Goal: Find contact information: Find contact information

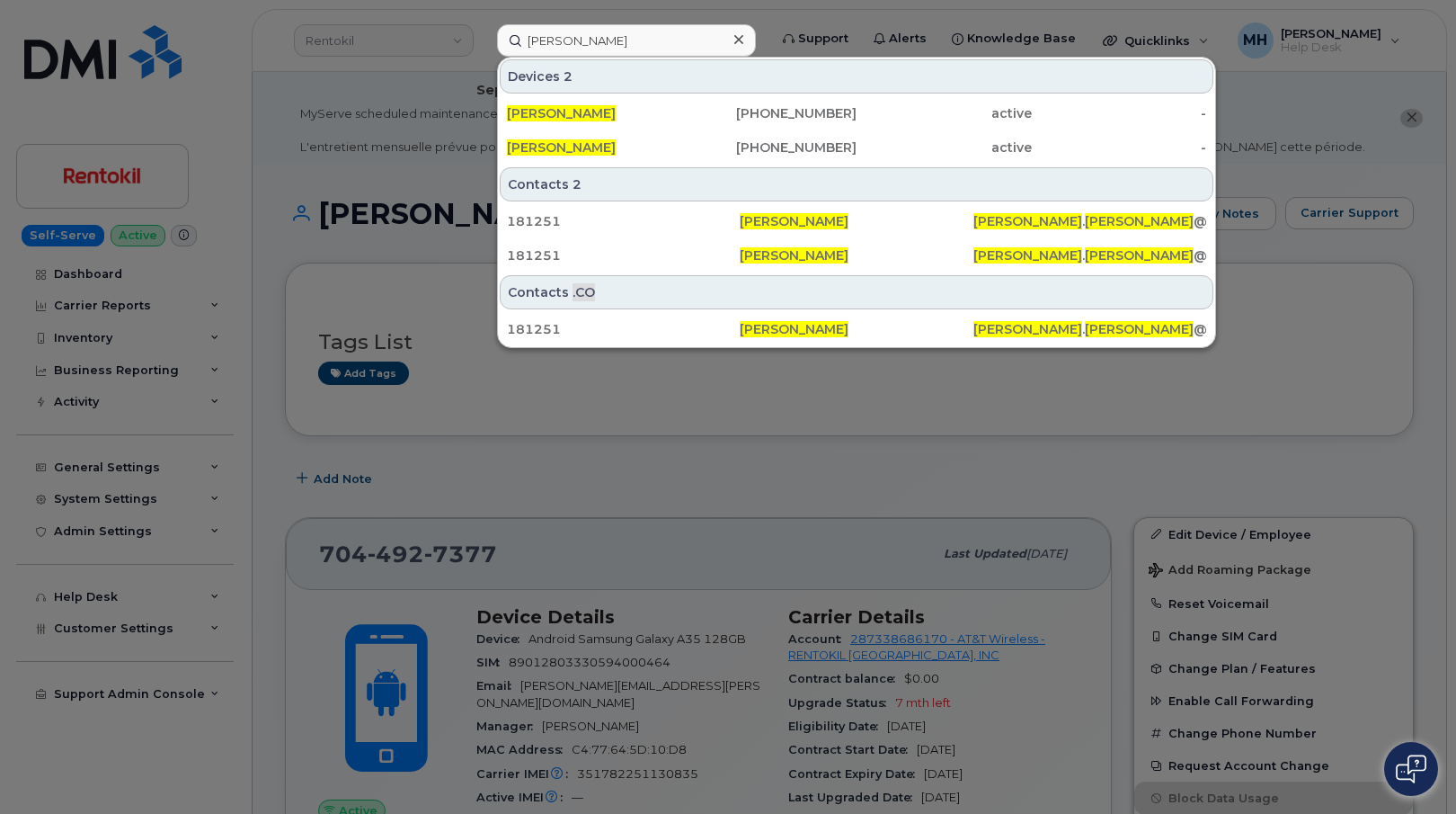
type input "[PERSON_NAME]"
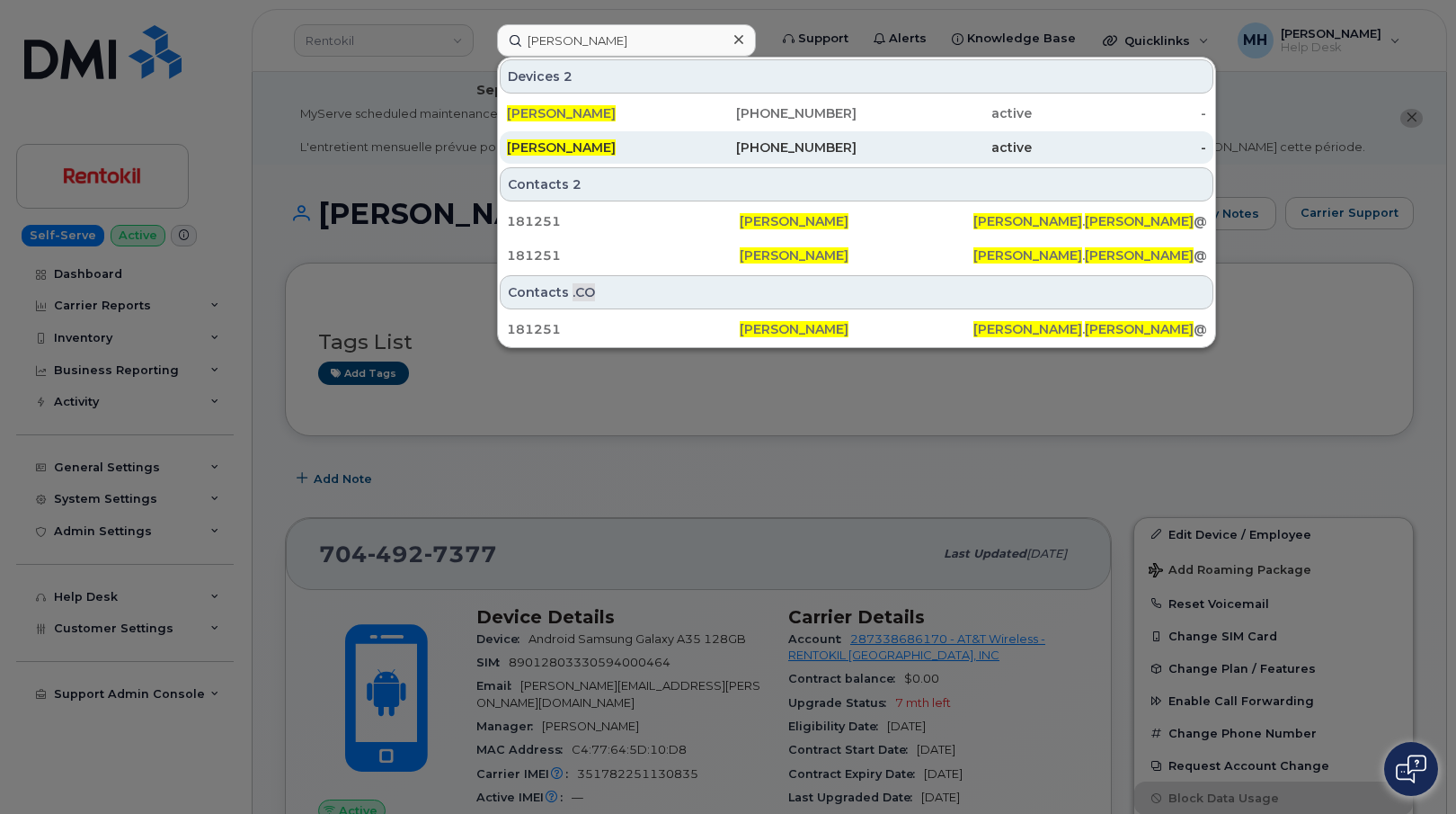
drag, startPoint x: 757, startPoint y: 160, endPoint x: 692, endPoint y: 152, distance: 65.5
click at [757, 160] on div "[PHONE_NUMBER]" at bounding box center [770, 147] width 176 height 32
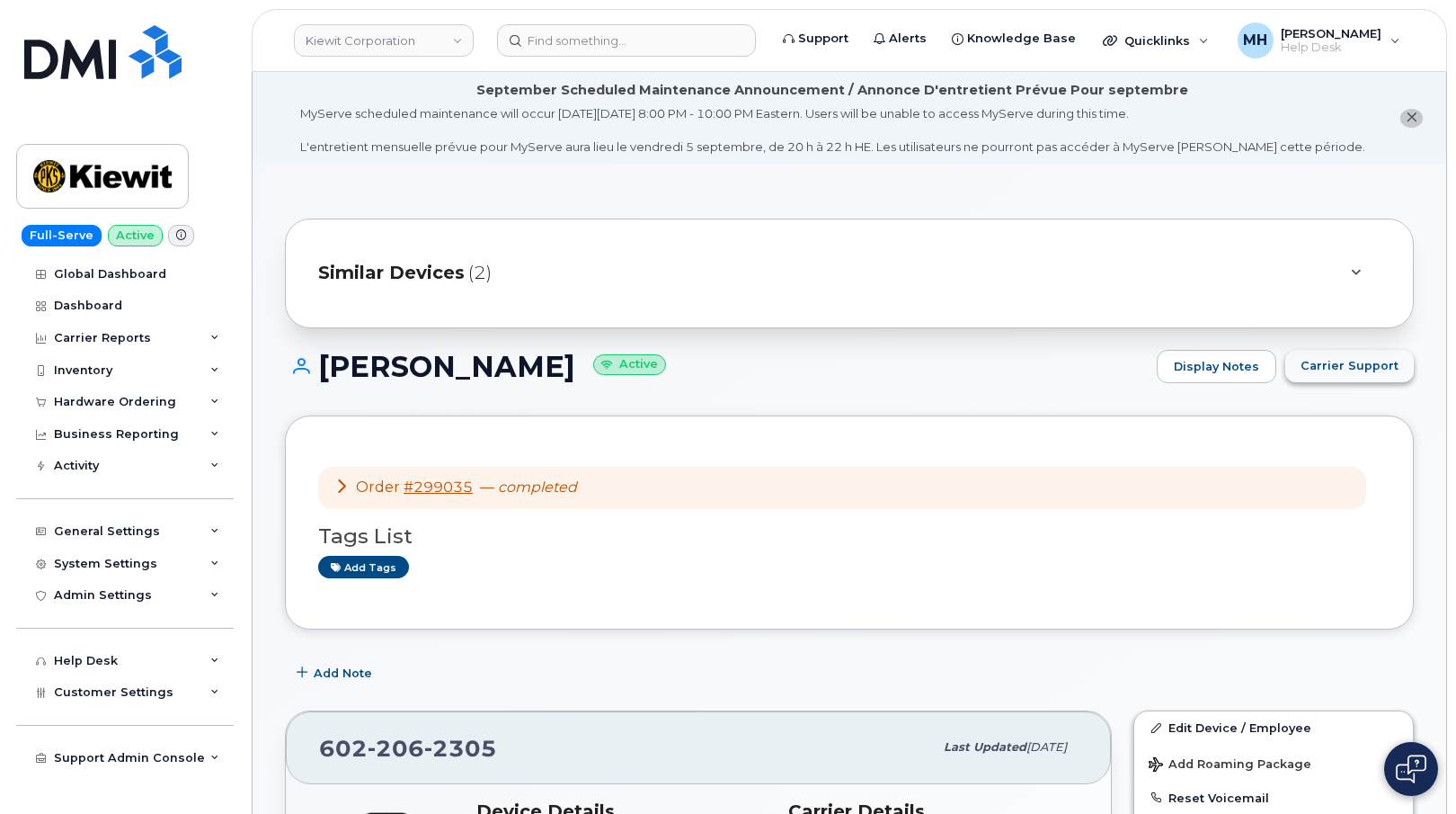
click at [1330, 381] on button "Carrier Support" at bounding box center [1349, 365] width 129 height 32
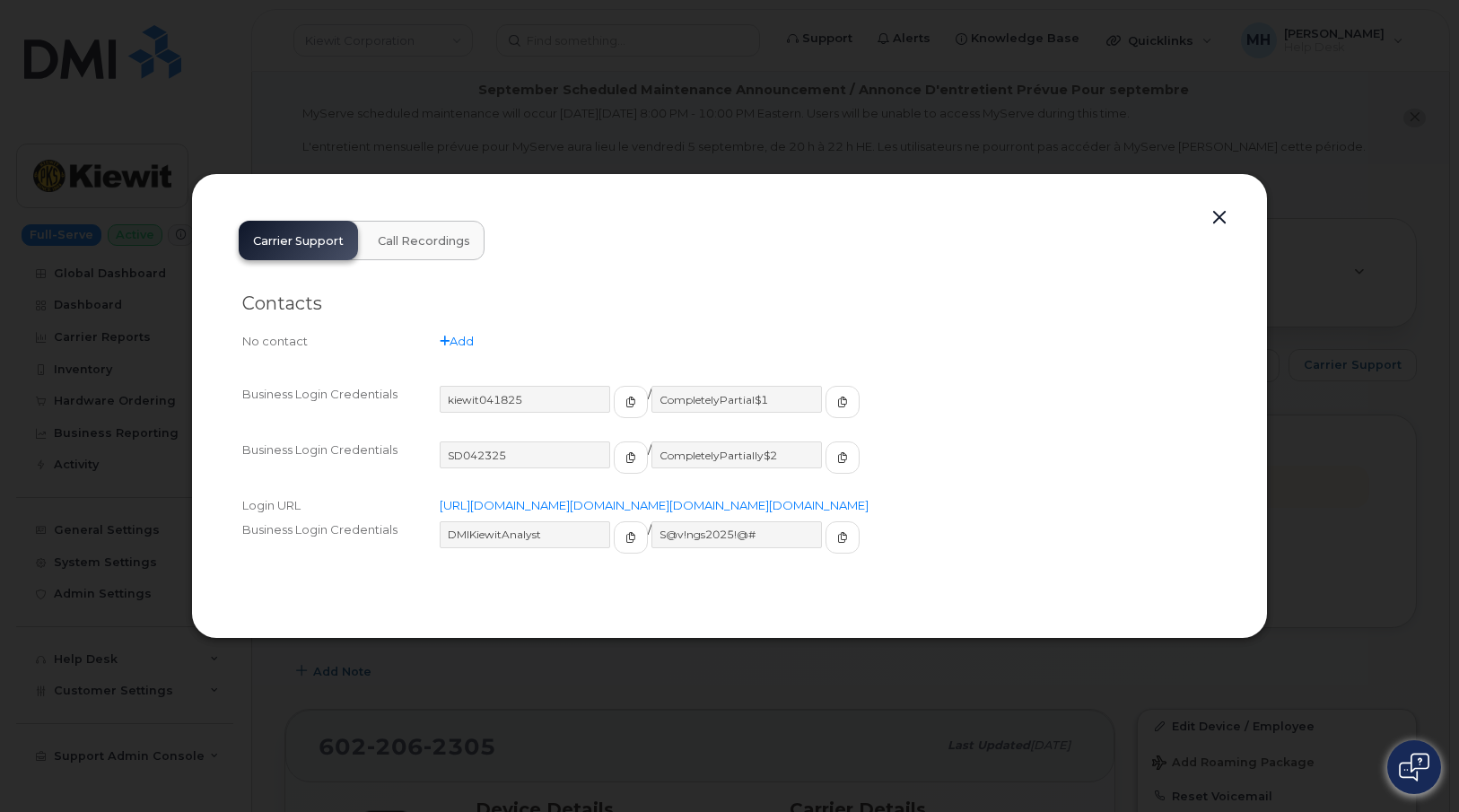
click at [1207, 207] on button "button" at bounding box center [1218, 218] width 26 height 25
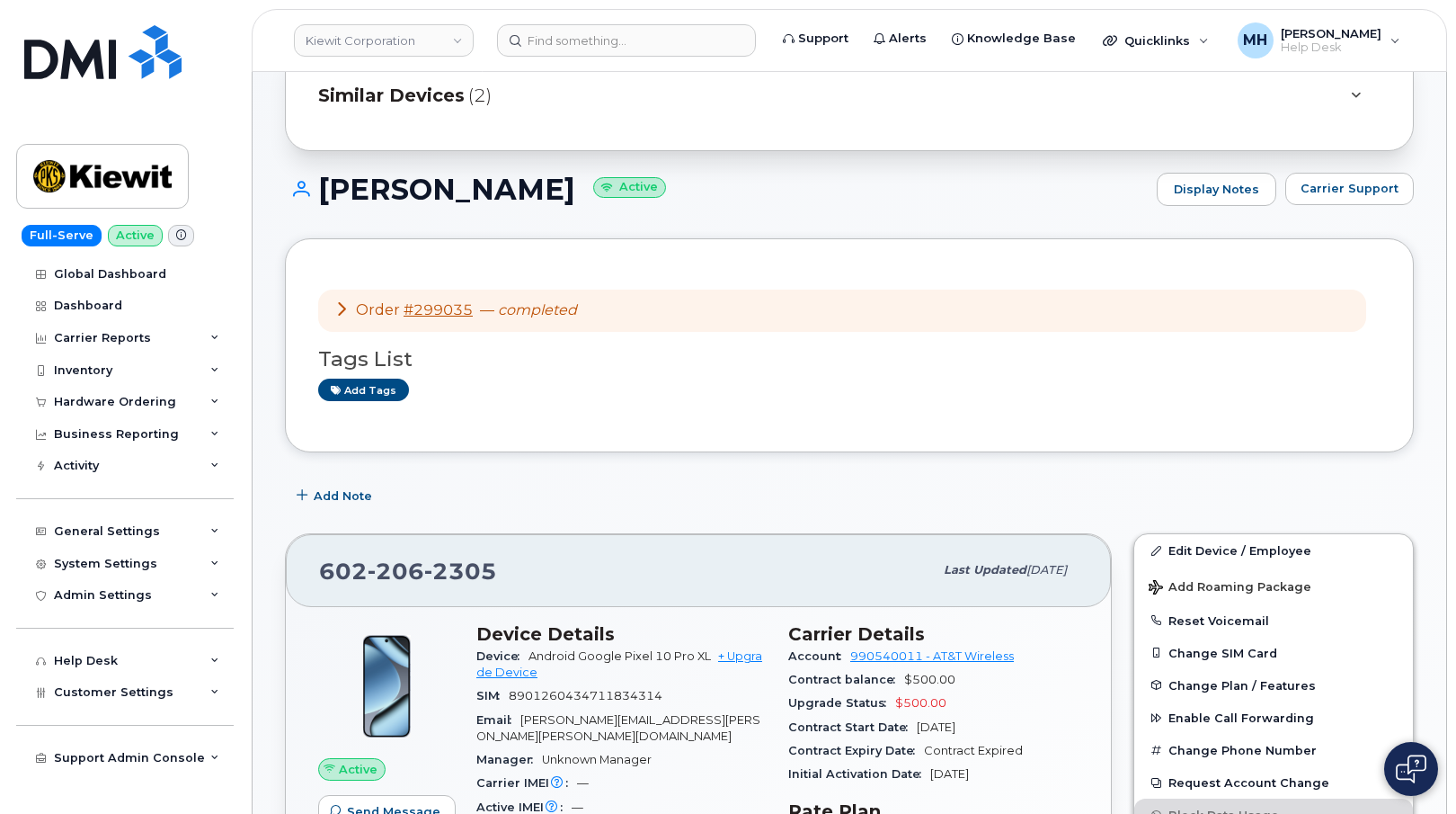
scroll to position [359, 0]
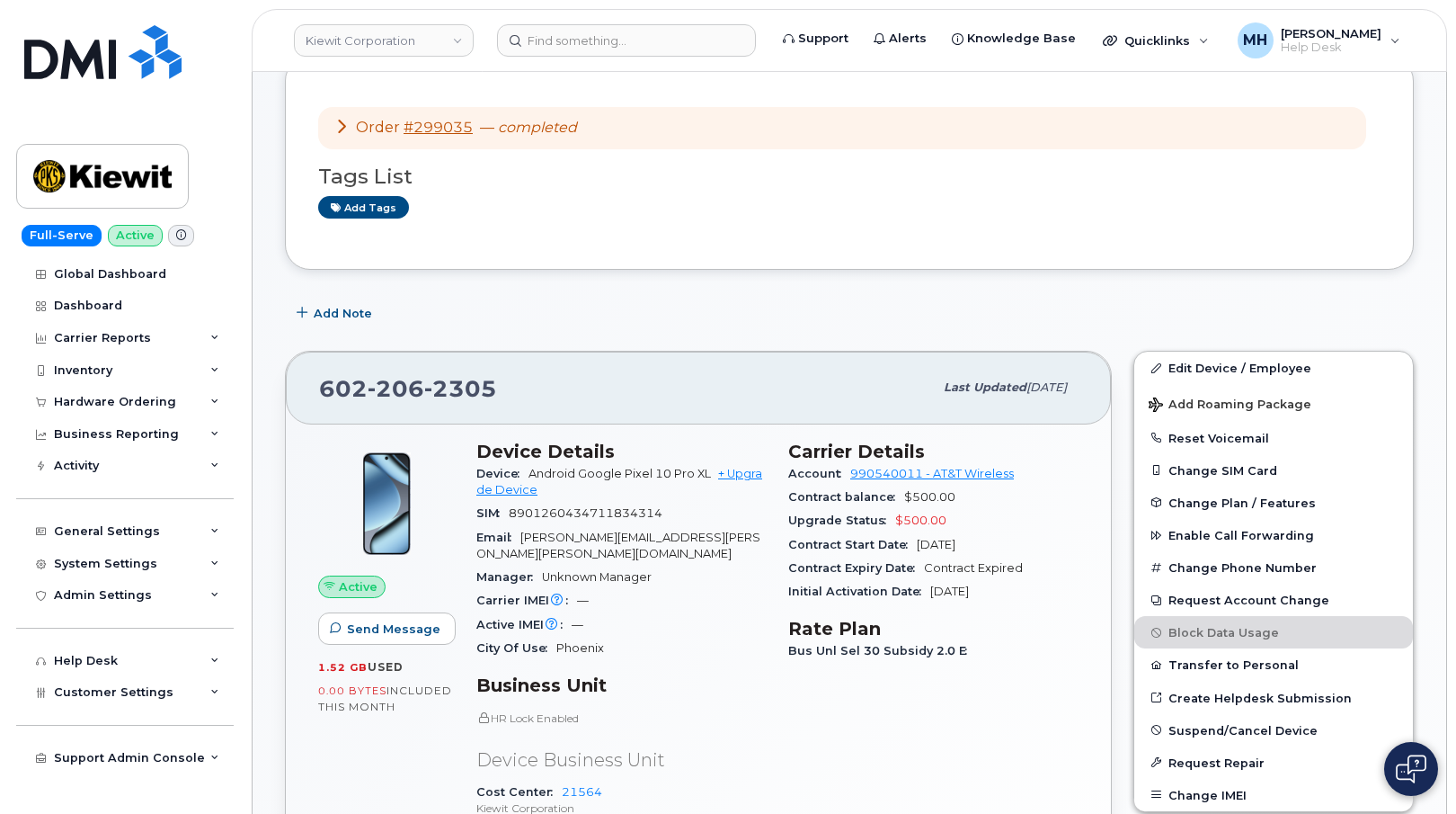
click at [371, 804] on div "Active Send Message 1.52 GB  used 0.00 Bytes  included this month" at bounding box center [386, 699] width 158 height 539
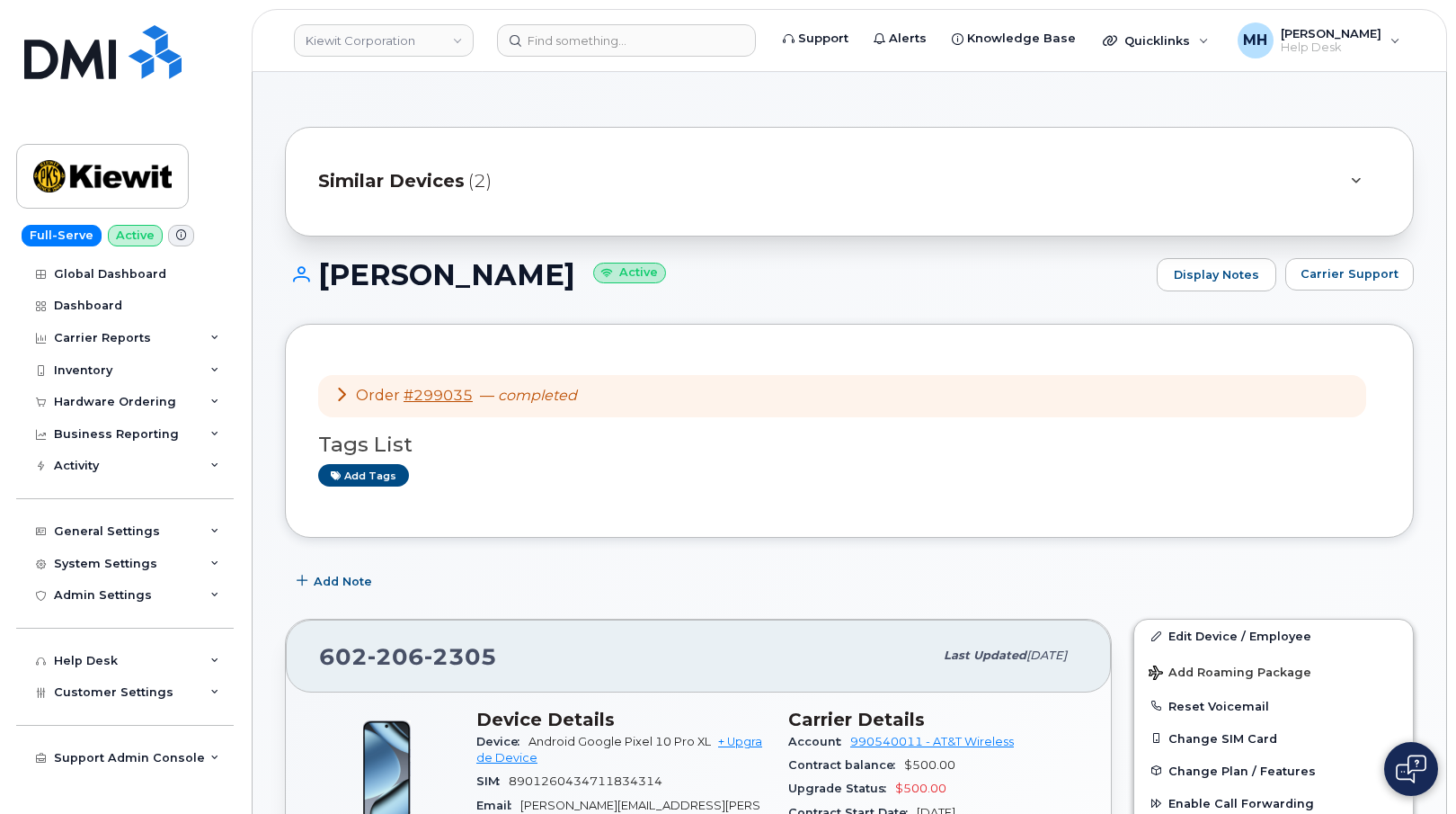
scroll to position [90, 0]
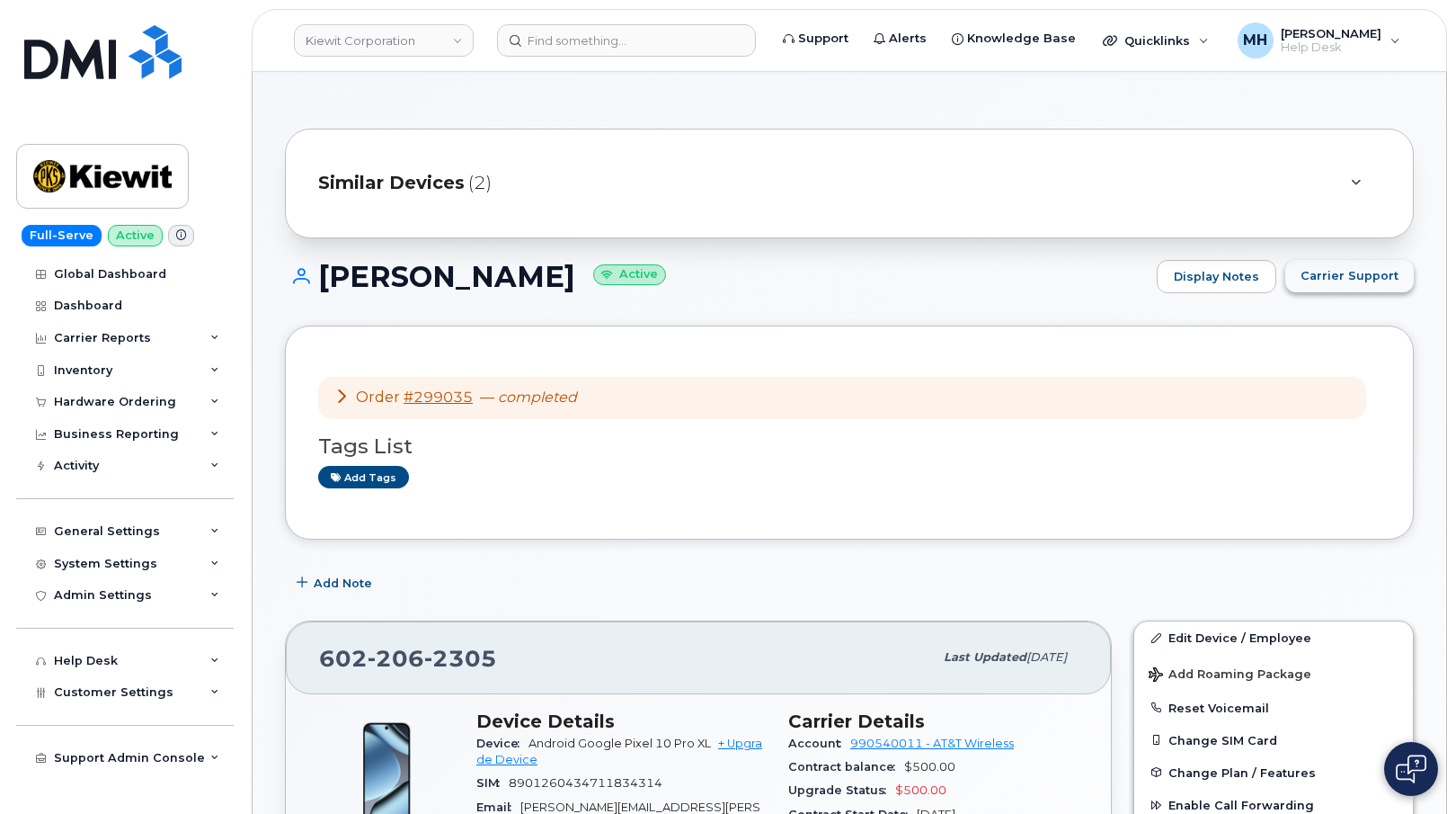
click at [1354, 267] on span "Carrier Support" at bounding box center [1350, 275] width 98 height 17
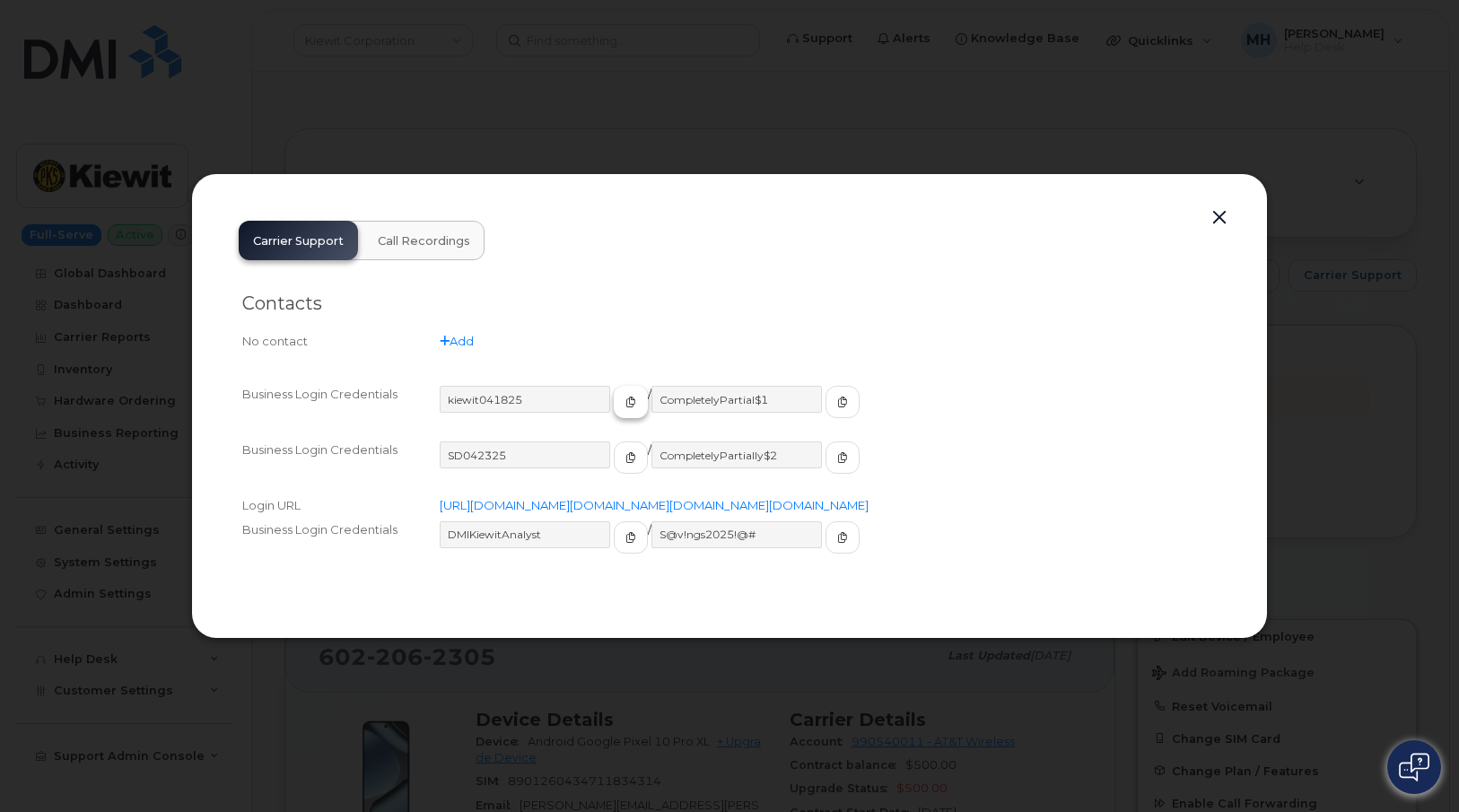
click at [613, 386] on button "button" at bounding box center [630, 402] width 34 height 32
click at [834, 394] on span "button" at bounding box center [842, 402] width 16 height 16
click at [1412, 207] on div at bounding box center [729, 406] width 1459 height 812
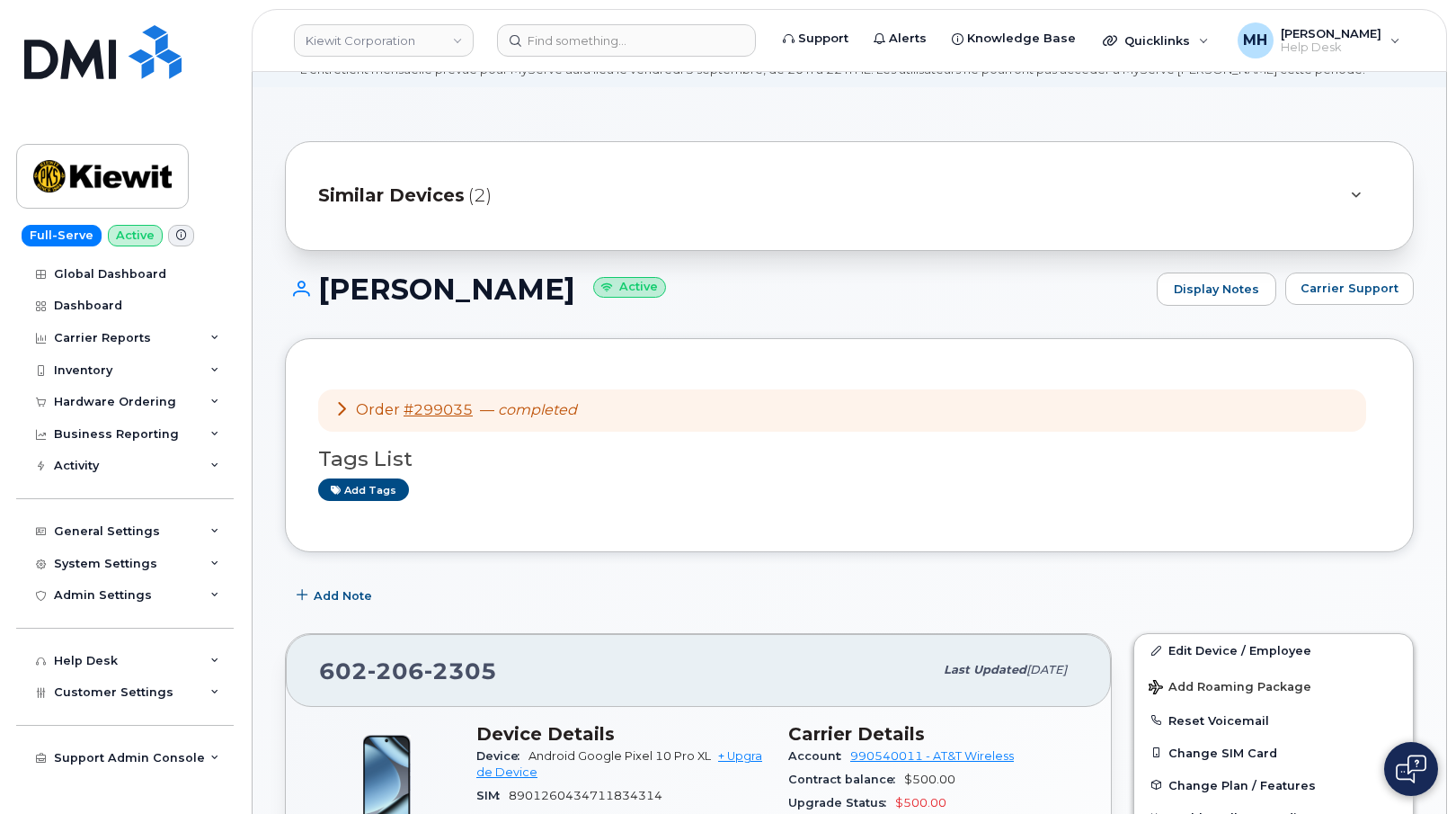
scroll to position [0, 0]
